Goal: Information Seeking & Learning: Learn about a topic

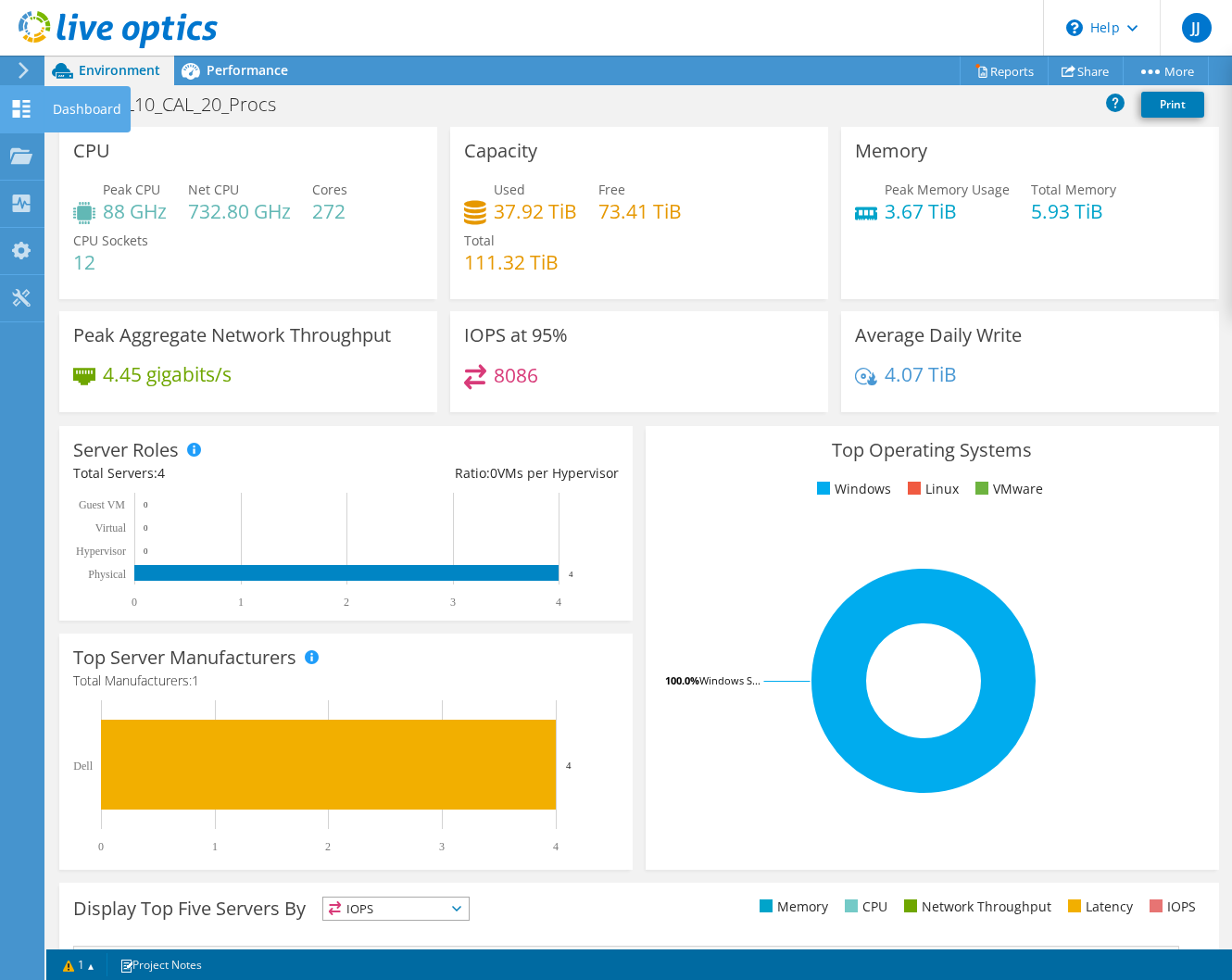
click at [75, 101] on div "Dashboard" at bounding box center [87, 109] width 87 height 47
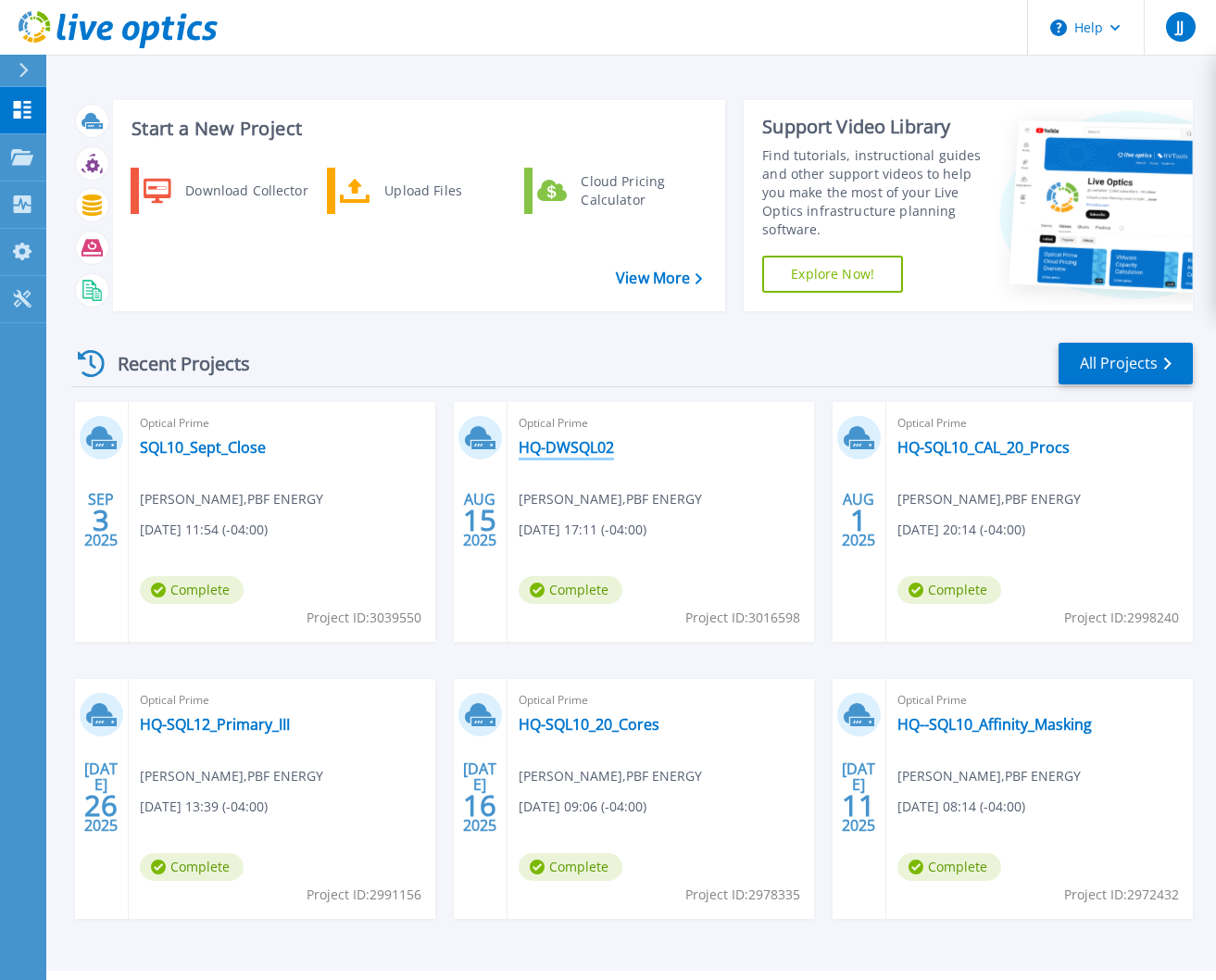
click at [595, 447] on link "HQ-DWSQL02" at bounding box center [566, 447] width 95 height 19
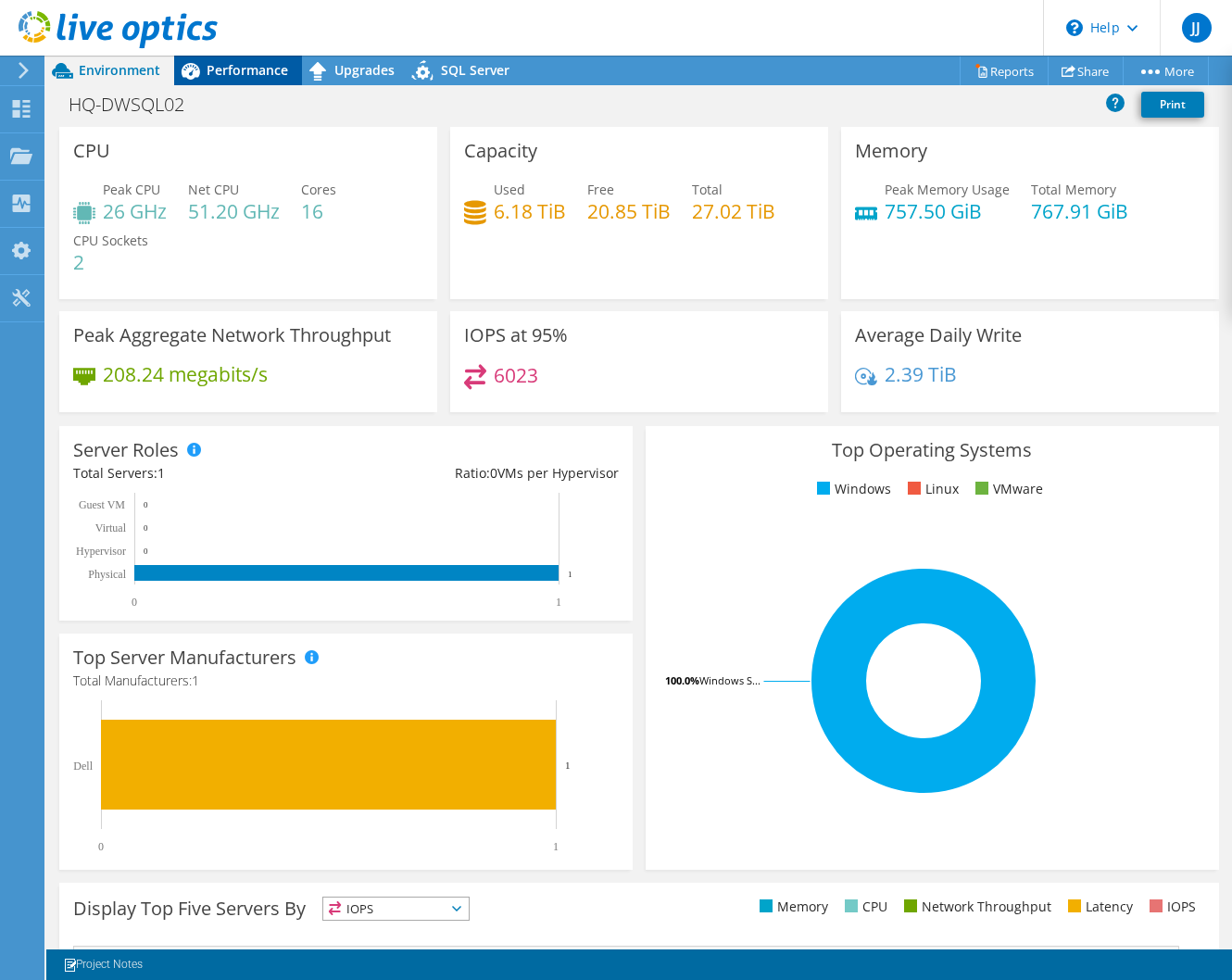
click at [233, 73] on span "Performance" at bounding box center [247, 70] width 81 height 18
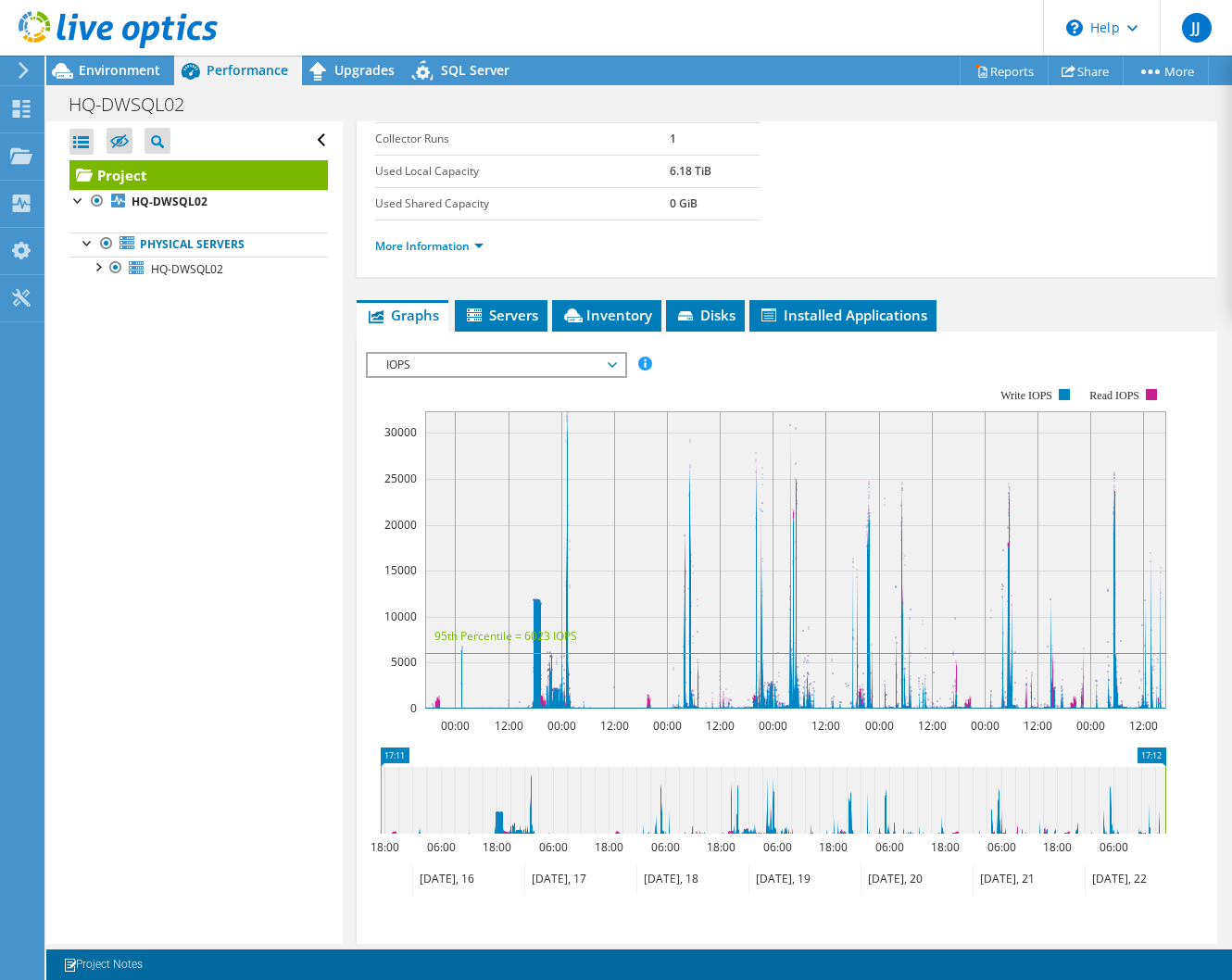
scroll to position [315, 0]
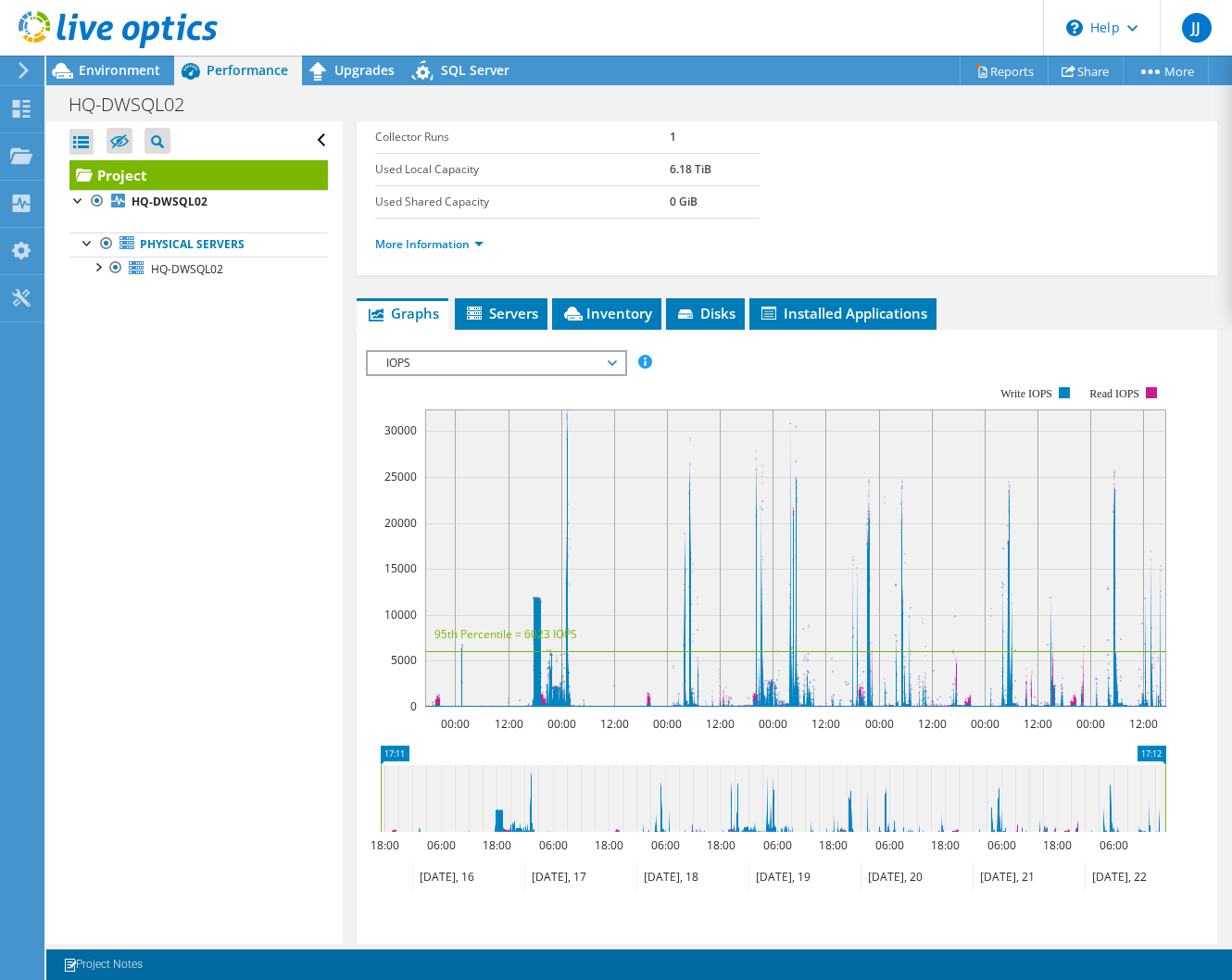
click at [468, 368] on span "IOPS" at bounding box center [496, 363] width 238 height 22
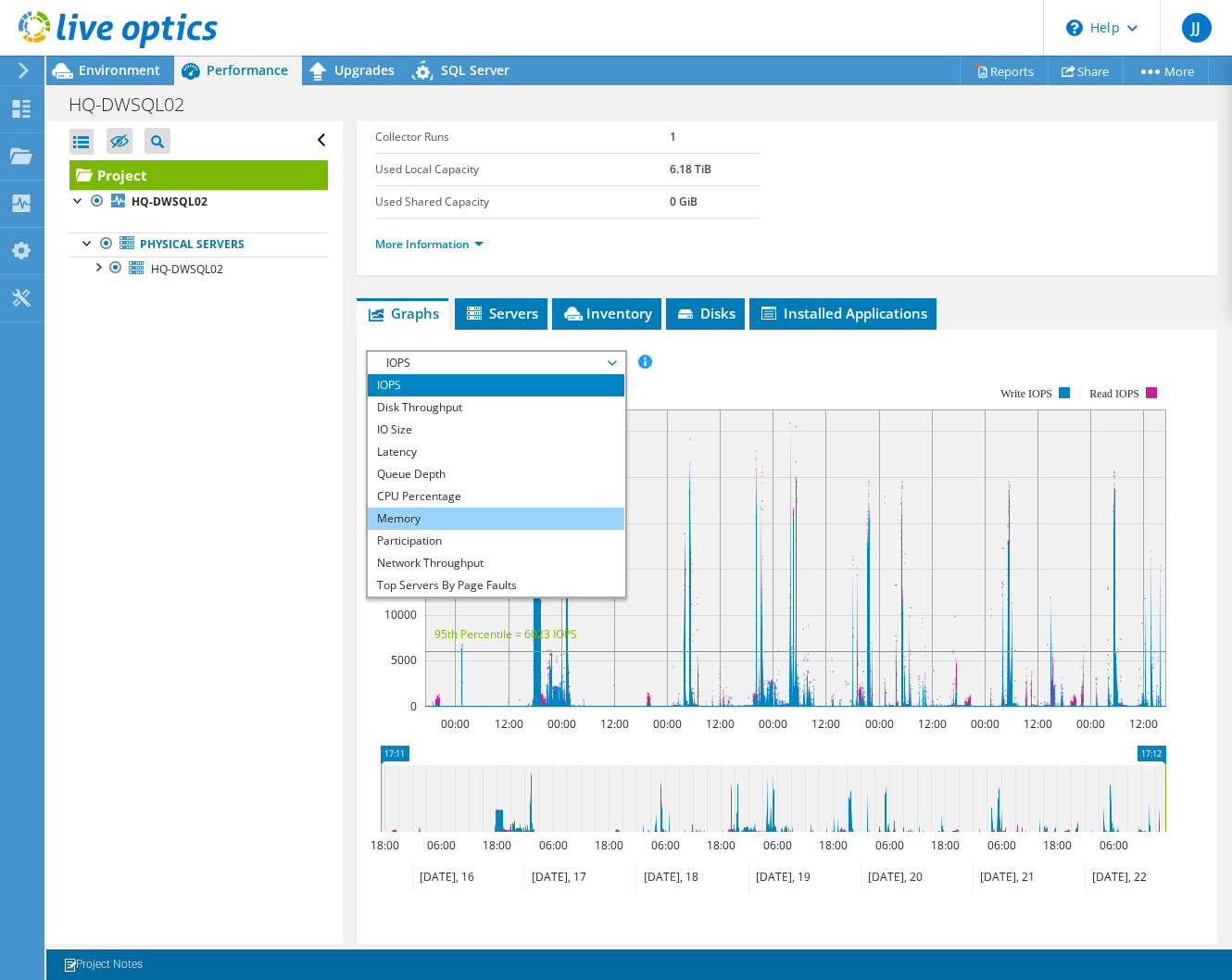
click at [419, 517] on li "Memory" at bounding box center [496, 519] width 257 height 22
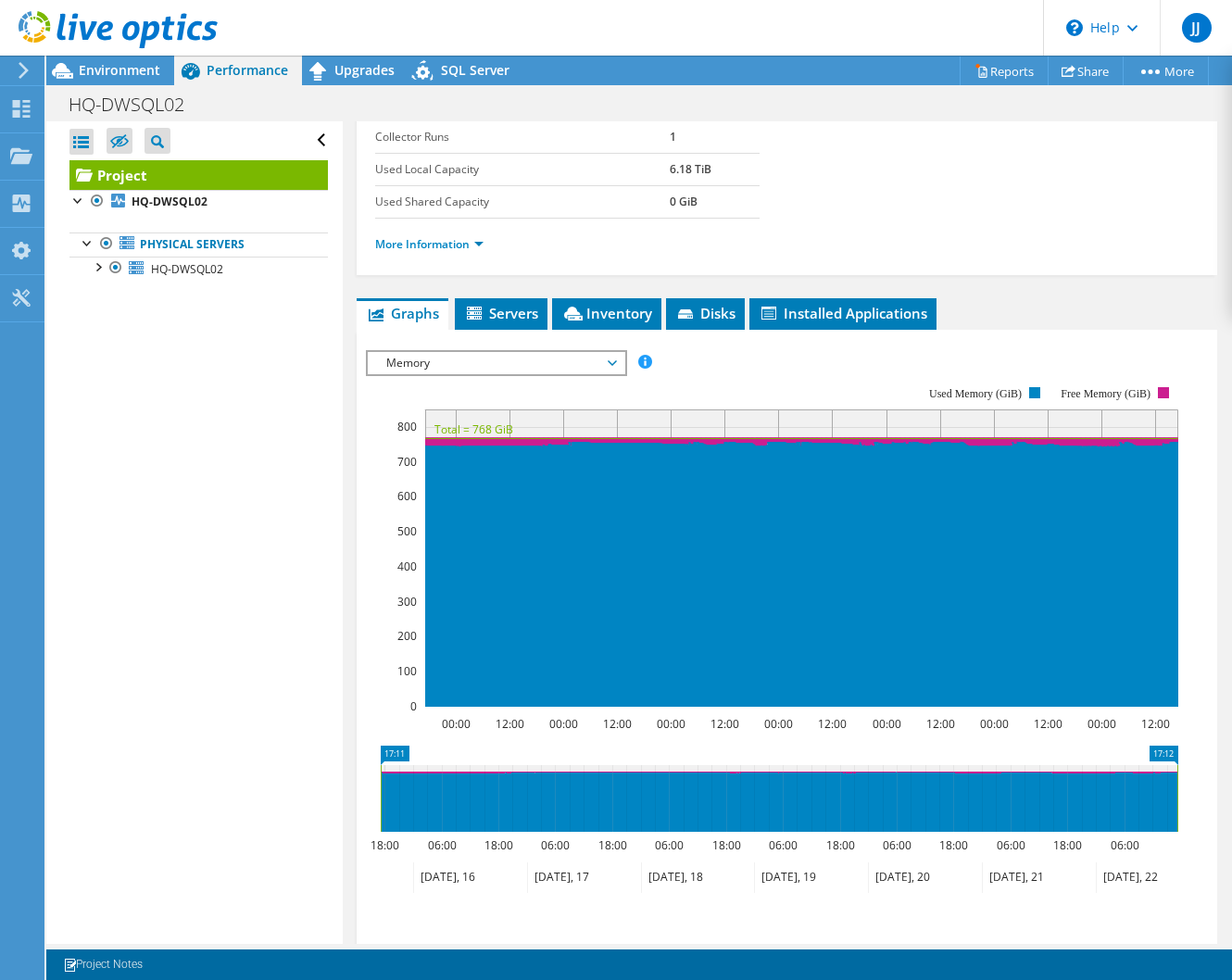
click at [564, 358] on span "Memory" at bounding box center [496, 363] width 238 height 22
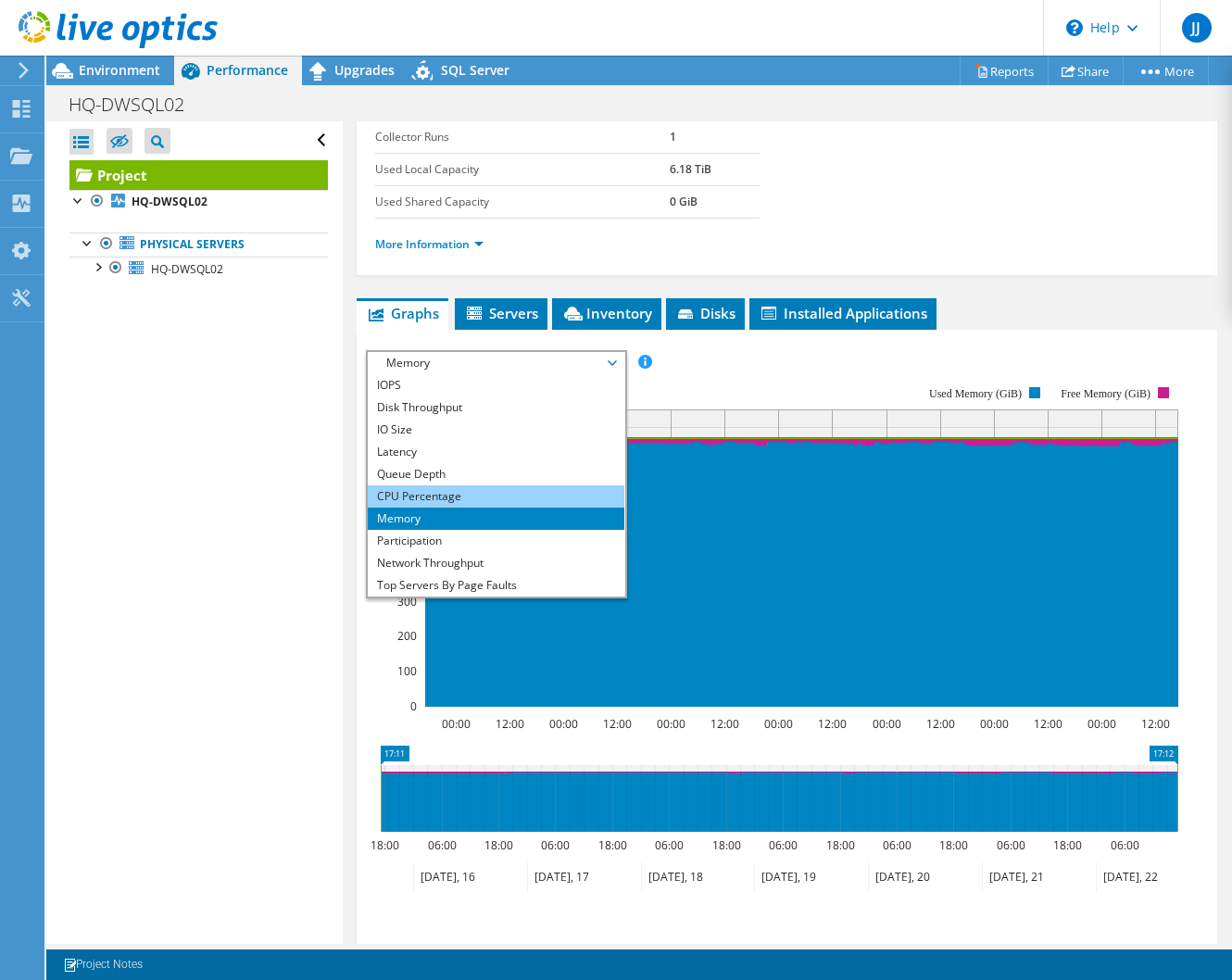
click at [415, 501] on li "CPU Percentage" at bounding box center [496, 496] width 257 height 22
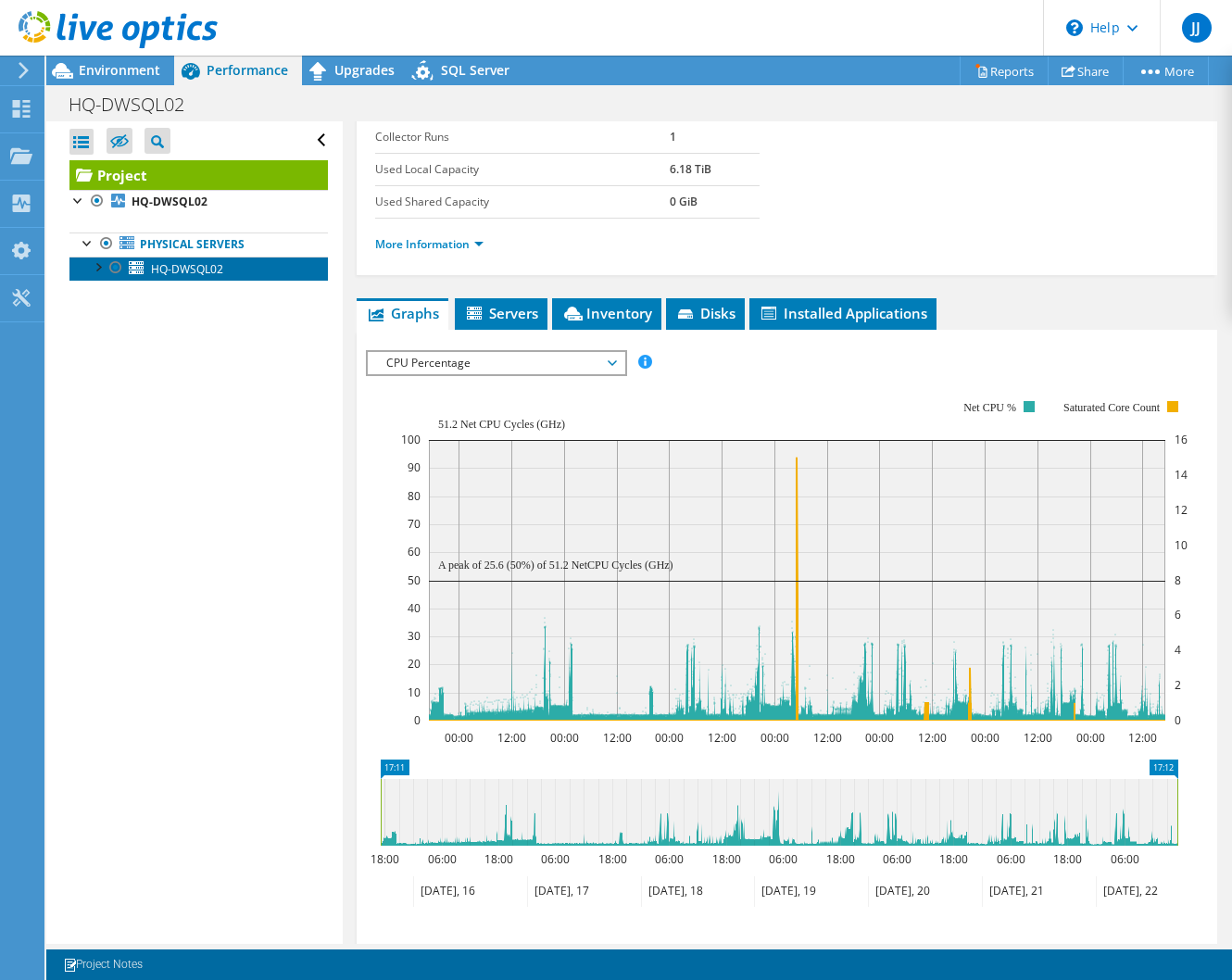
click at [203, 271] on span "HQ-DWSQL02" at bounding box center [186, 269] width 72 height 16
